Goal: Task Accomplishment & Management: Manage account settings

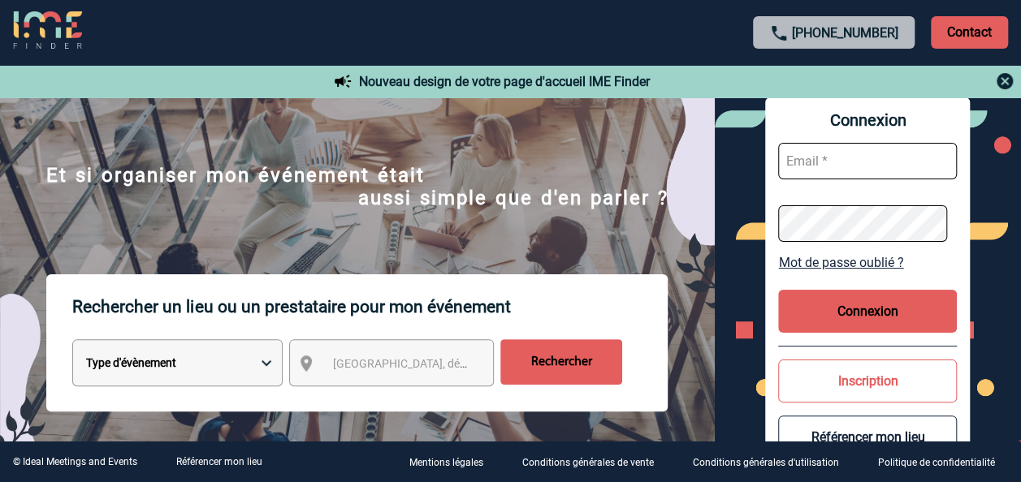
scroll to position [81, 0]
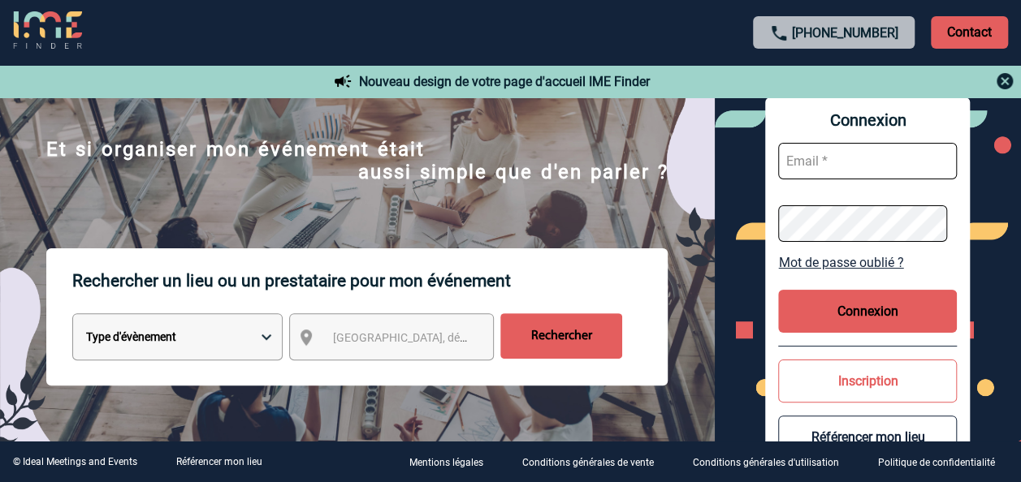
click at [855, 161] on input "text" at bounding box center [867, 161] width 179 height 37
click at [826, 165] on input "text" at bounding box center [867, 161] width 179 height 37
type input "[PERSON_NAME][EMAIL_ADDRESS][DOMAIN_NAME]"
click at [848, 322] on button "Connexion" at bounding box center [867, 311] width 179 height 43
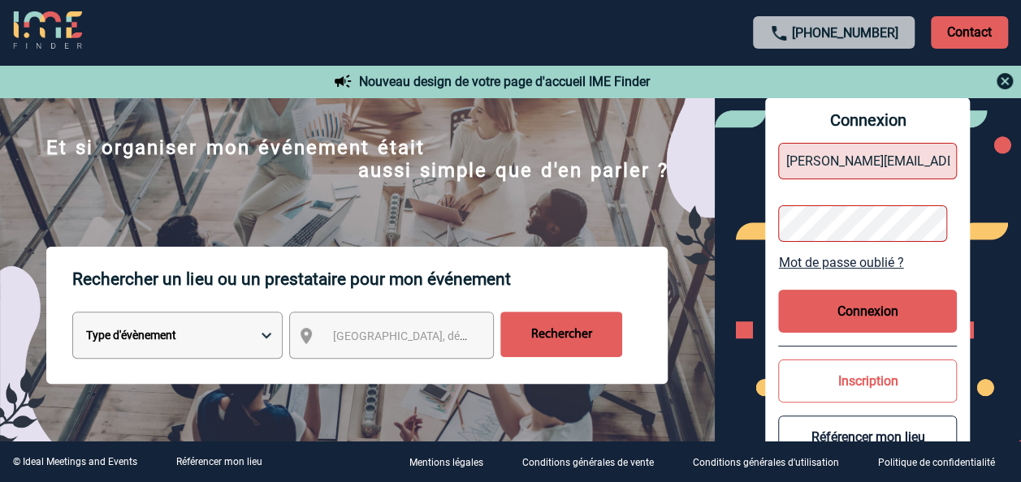
scroll to position [81, 0]
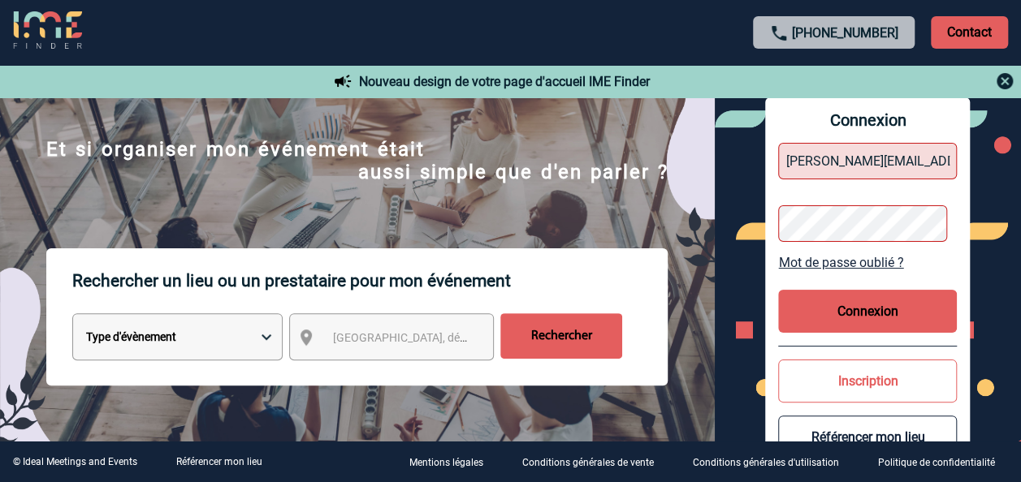
click at [955, 36] on p "Contact" at bounding box center [969, 32] width 77 height 32
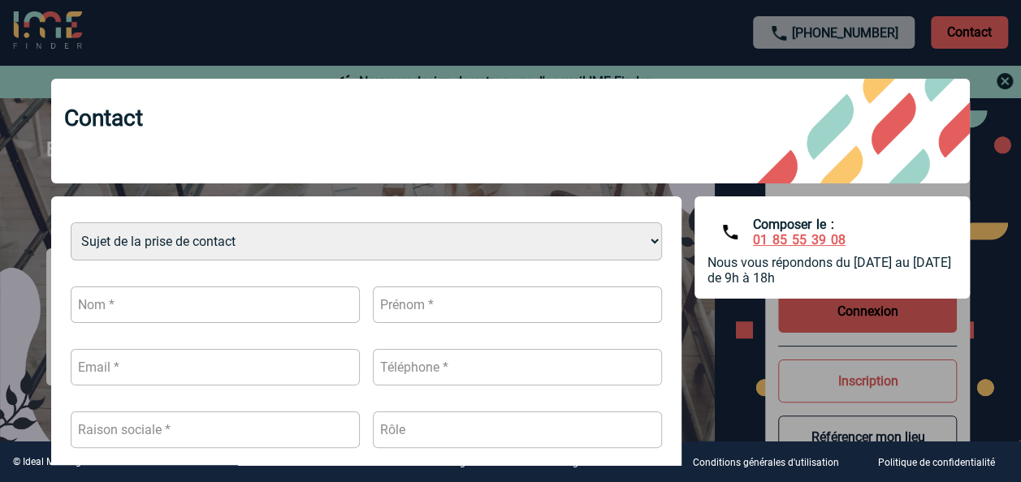
click at [49, 16] on div at bounding box center [510, 241] width 1021 height 482
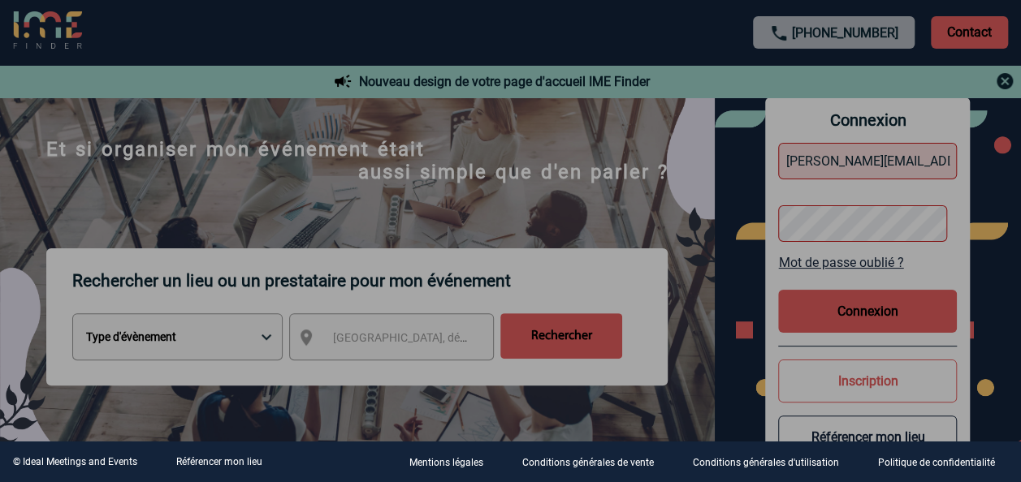
click at [49, 16] on div at bounding box center [510, 241] width 1021 height 482
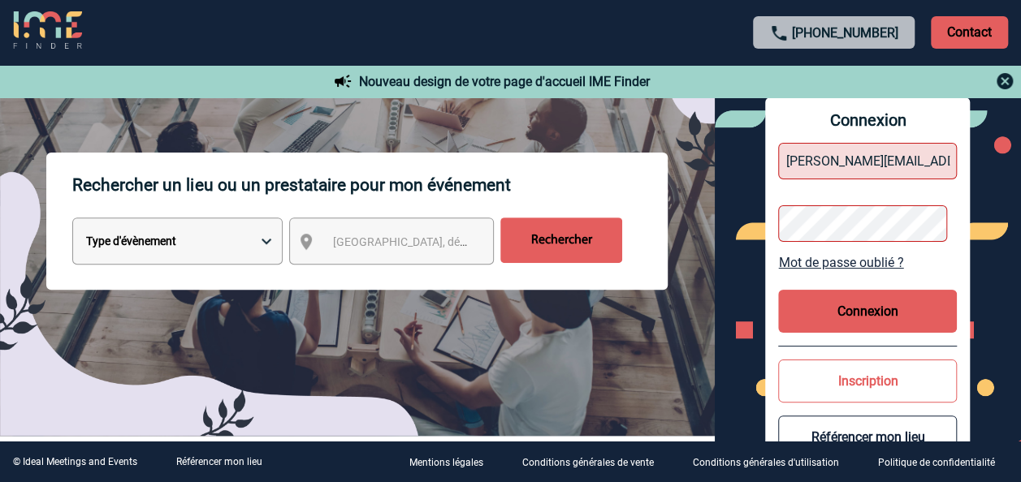
scroll to position [325, 0]
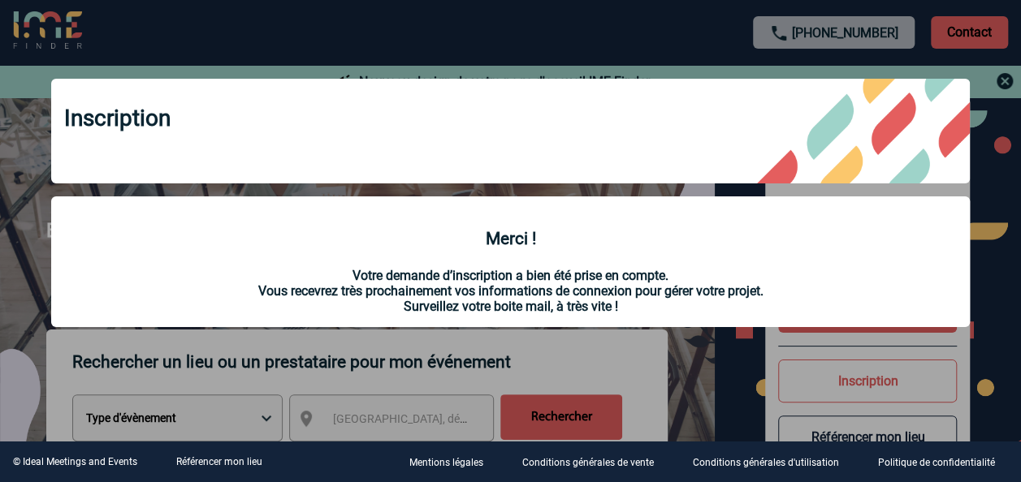
click at [360, 167] on div "Inscription" at bounding box center [510, 131] width 919 height 105
click at [1006, 86] on div at bounding box center [510, 241] width 1021 height 482
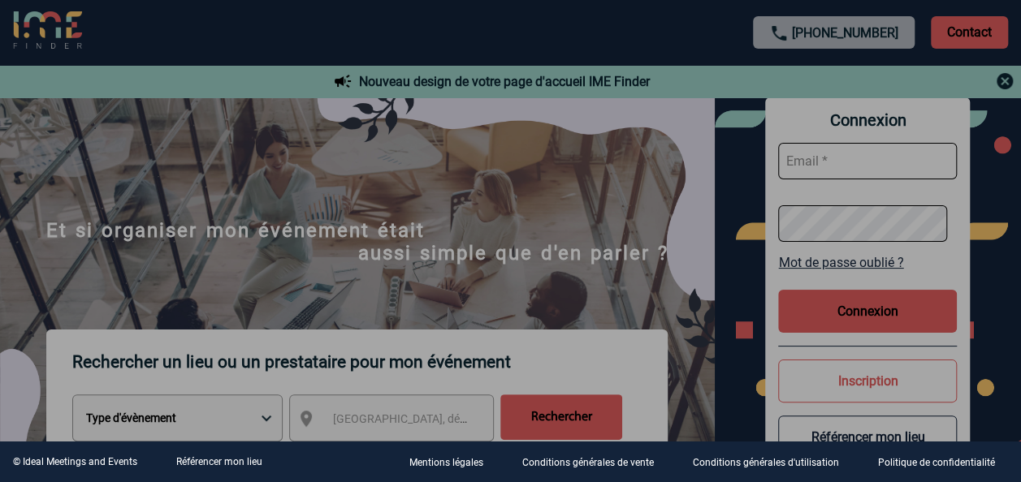
click at [1007, 84] on div at bounding box center [510, 241] width 1021 height 482
